Goal: Information Seeking & Learning: Understand process/instructions

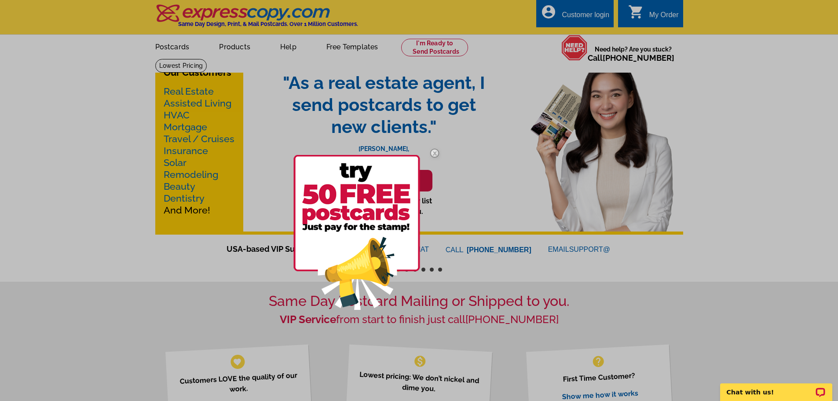
click at [168, 47] on div at bounding box center [419, 200] width 838 height 401
click at [437, 152] on img at bounding box center [435, 153] width 26 height 26
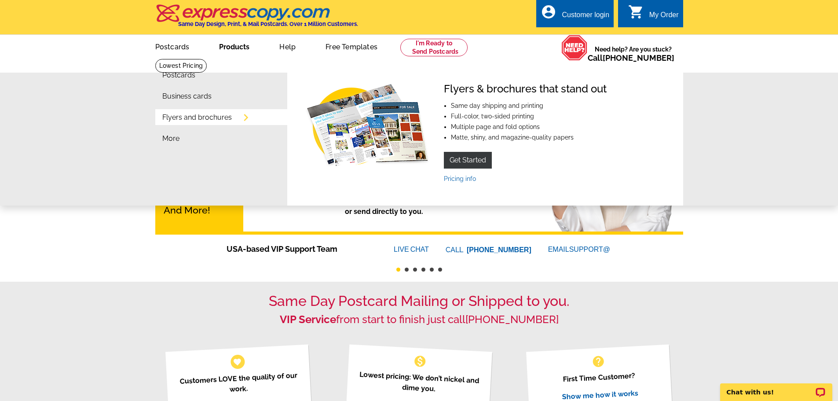
click at [197, 121] on link "Flyers and brochures" at bounding box center [197, 117] width 70 height 7
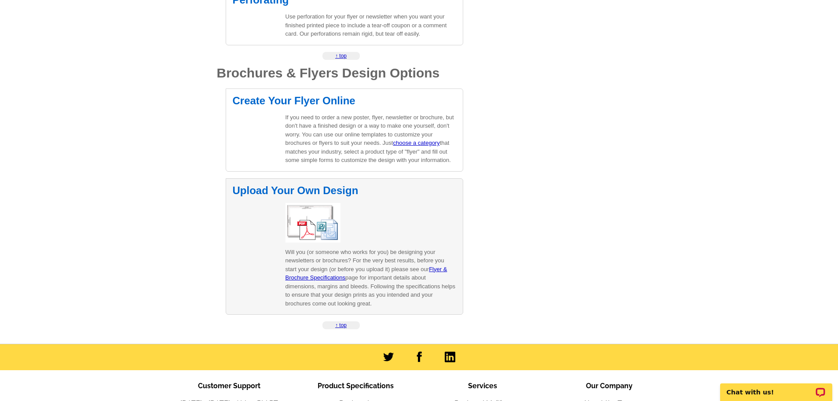
scroll to position [1232, 0]
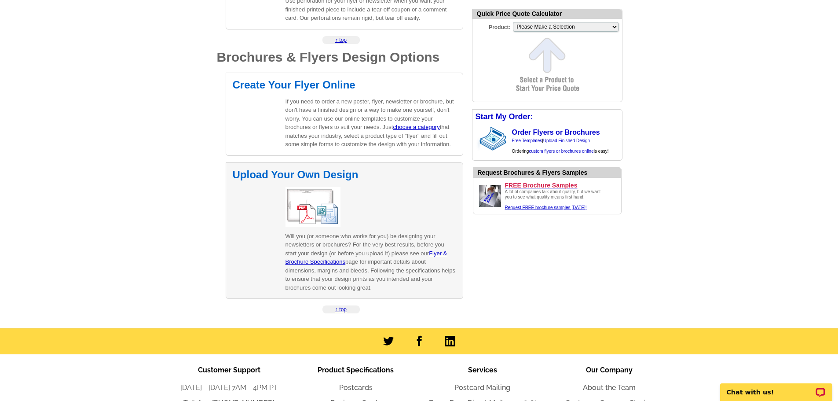
click at [387, 224] on p at bounding box center [371, 207] width 171 height 40
click at [342, 175] on h2 "Upload Your Own Design" at bounding box center [345, 174] width 224 height 11
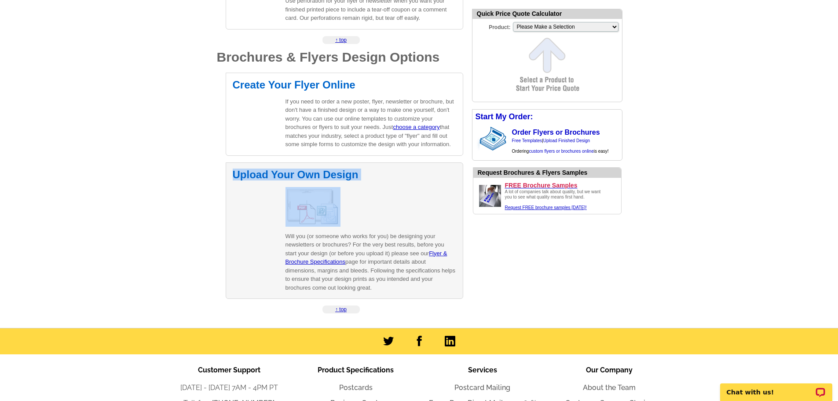
click at [342, 175] on h2 "Upload Your Own Design" at bounding box center [345, 174] width 224 height 11
click at [317, 261] on link "Flyer & Brochure Specifications" at bounding box center [367, 257] width 162 height 15
